Goal: Information Seeking & Learning: Learn about a topic

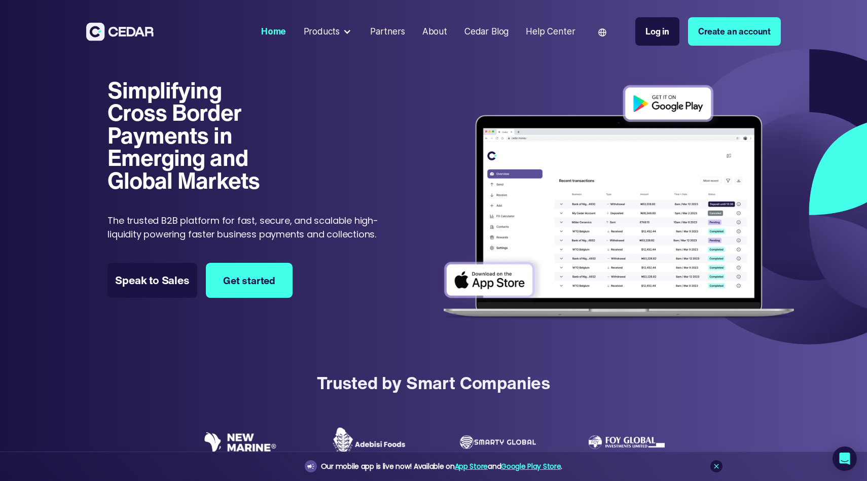
click at [349, 30] on div at bounding box center [347, 31] width 9 height 9
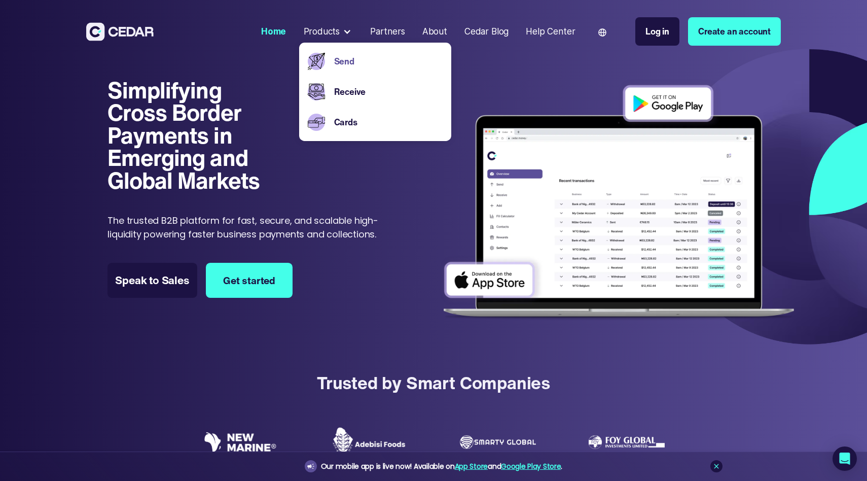
click at [349, 57] on link "Send" at bounding box center [388, 61] width 108 height 13
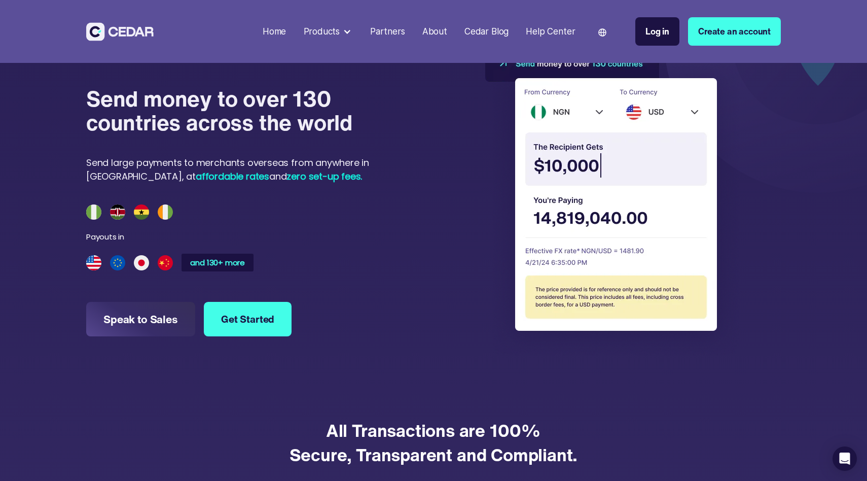
scroll to position [1007, 0]
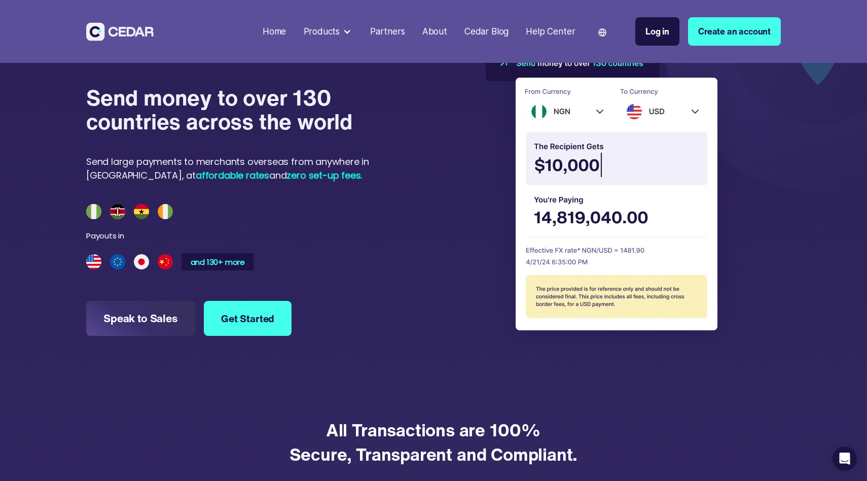
click at [601, 163] on img at bounding box center [613, 200] width 254 height 310
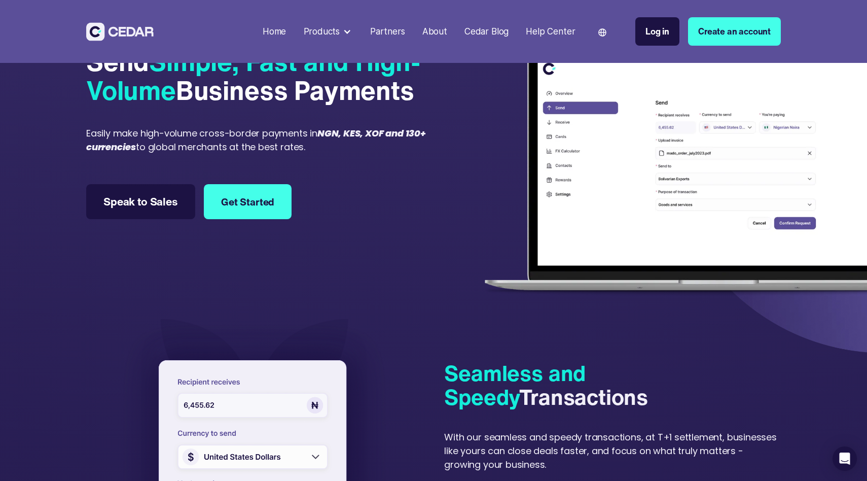
scroll to position [0, 0]
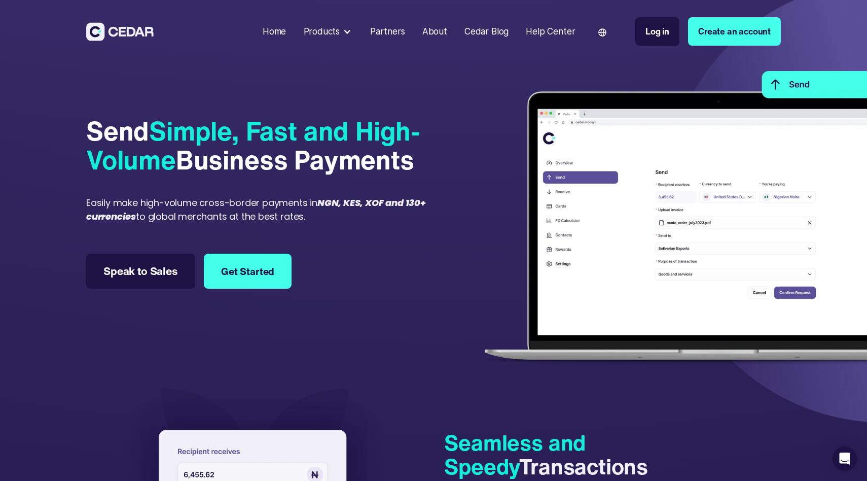
click at [142, 36] on img at bounding box center [119, 31] width 67 height 19
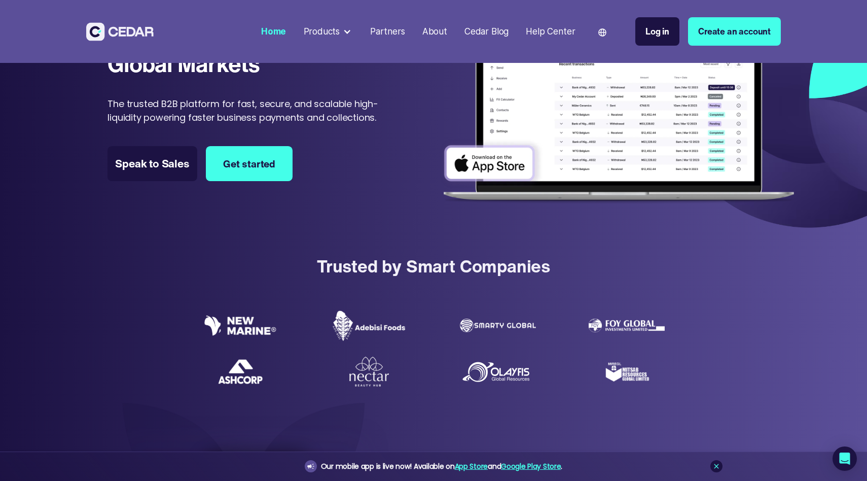
scroll to position [117, 0]
